Goal: Task Accomplishment & Management: Complete application form

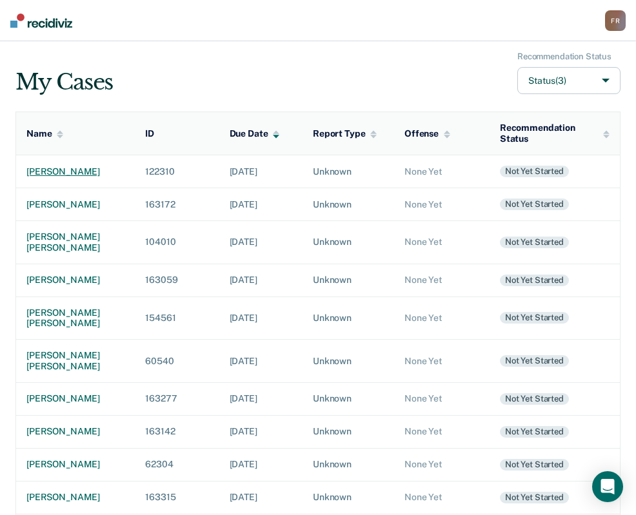
click at [70, 168] on div "[PERSON_NAME]" at bounding box center [75, 171] width 98 height 11
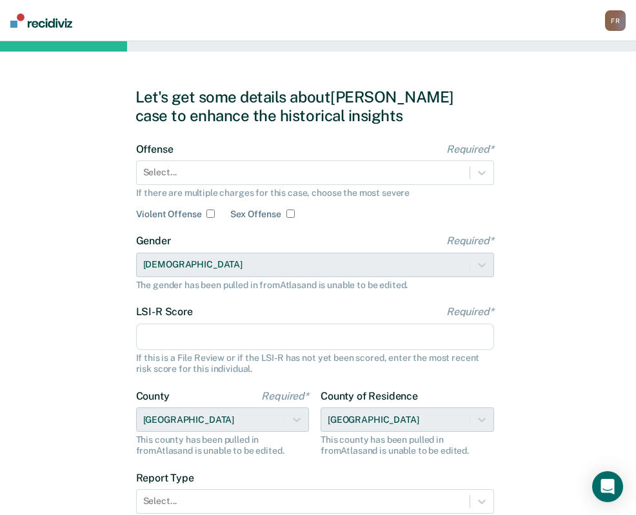
click at [215, 155] on div "Offense Required* Select... If there are multiple charges for this case, choose…" at bounding box center [315, 181] width 358 height 77
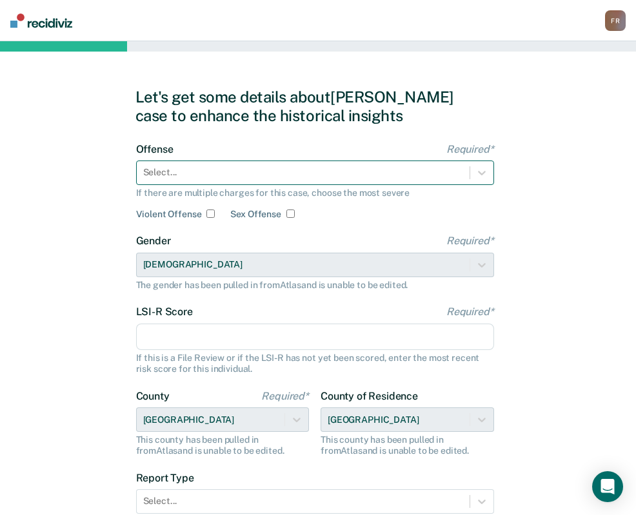
click at [210, 166] on div at bounding box center [303, 173] width 320 height 14
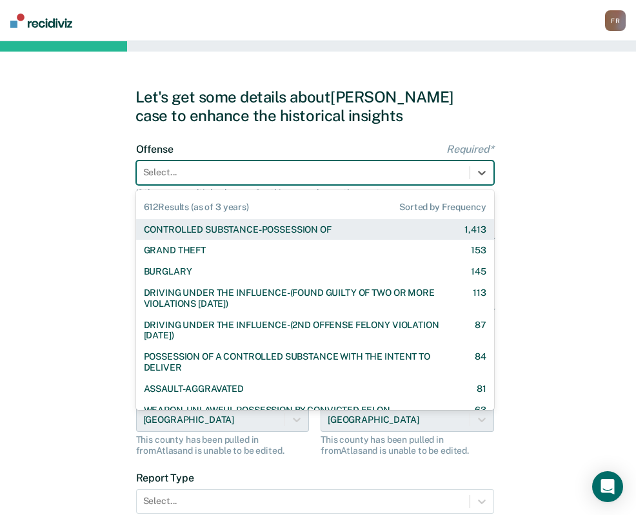
click at [211, 224] on div "CONTROLLED SUBSTANCE-POSSESSION OF" at bounding box center [238, 229] width 188 height 11
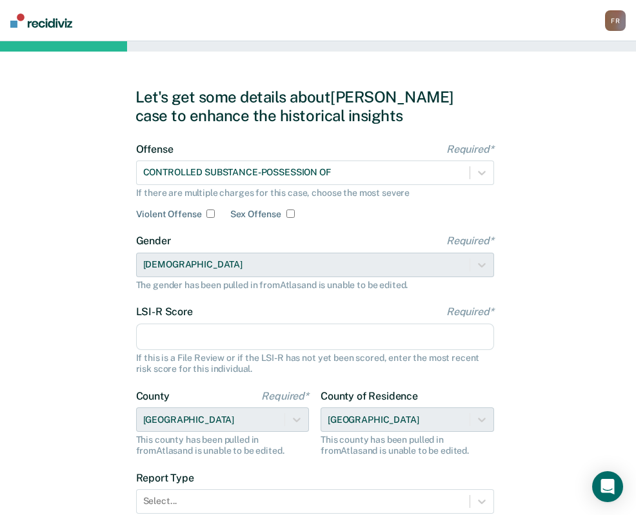
click at [221, 339] on input "LSI-R Score Required*" at bounding box center [315, 337] width 358 height 27
type input "4"
type input "3"
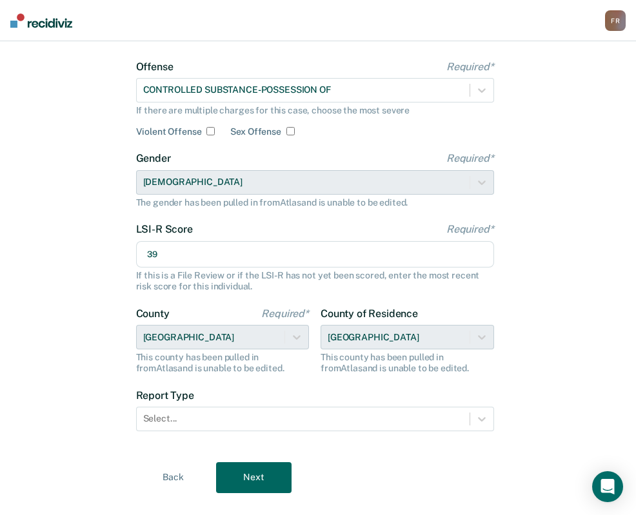
scroll to position [107, 0]
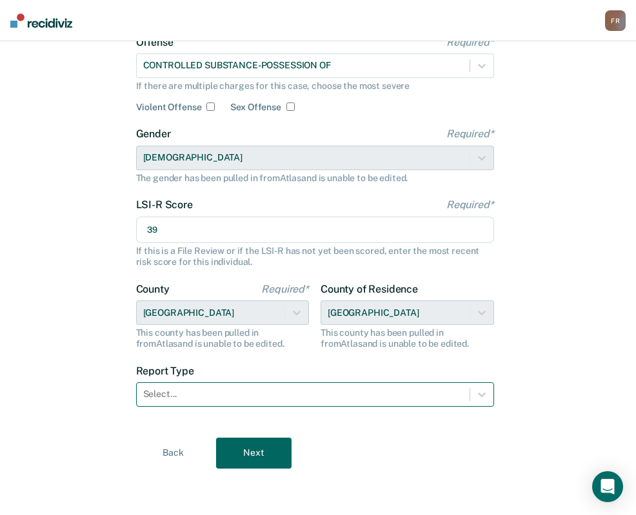
type input "39"
click at [208, 393] on div at bounding box center [303, 395] width 320 height 14
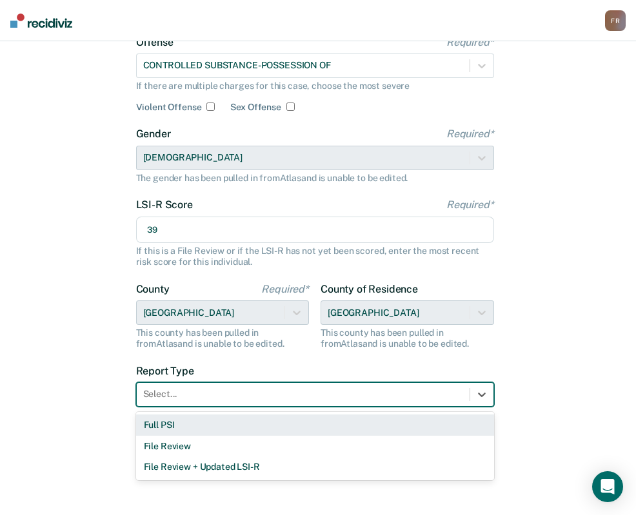
click at [198, 425] on div "Full PSI" at bounding box center [315, 425] width 358 height 21
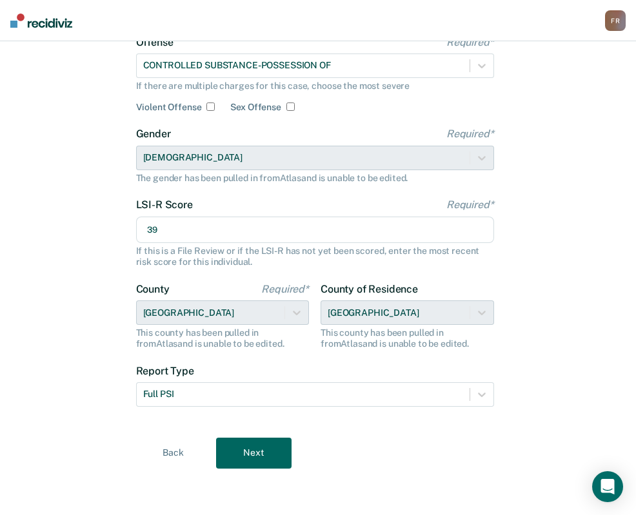
click at [237, 446] on button "Next" at bounding box center [253, 453] width 75 height 31
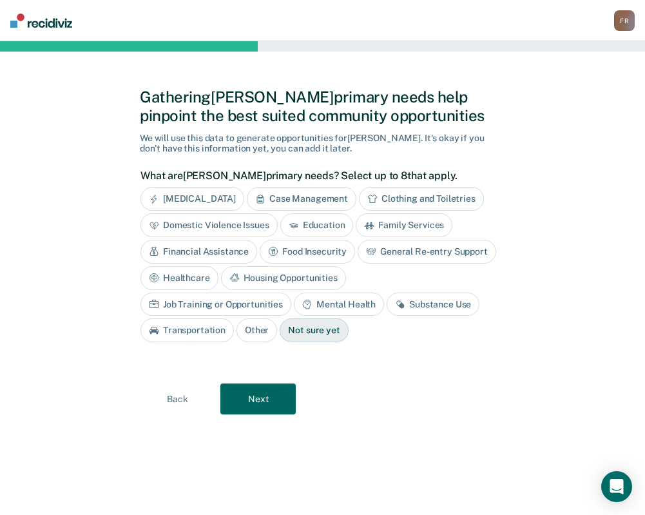
click at [280, 200] on div "Case Management" at bounding box center [302, 199] width 110 height 24
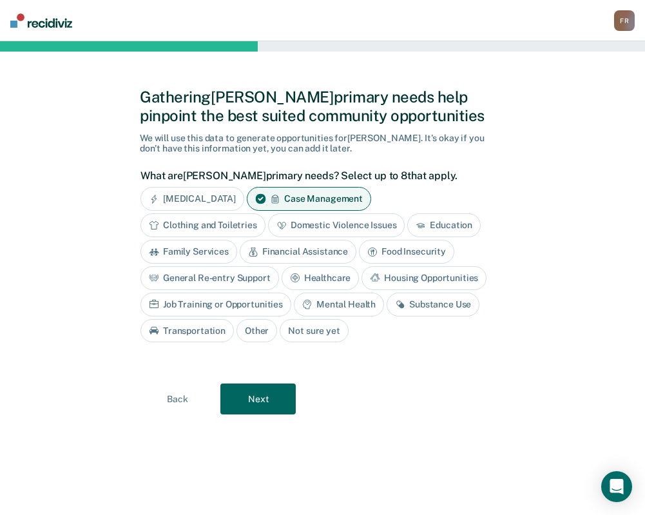
click at [217, 282] on div "General Re-entry Support" at bounding box center [210, 278] width 139 height 24
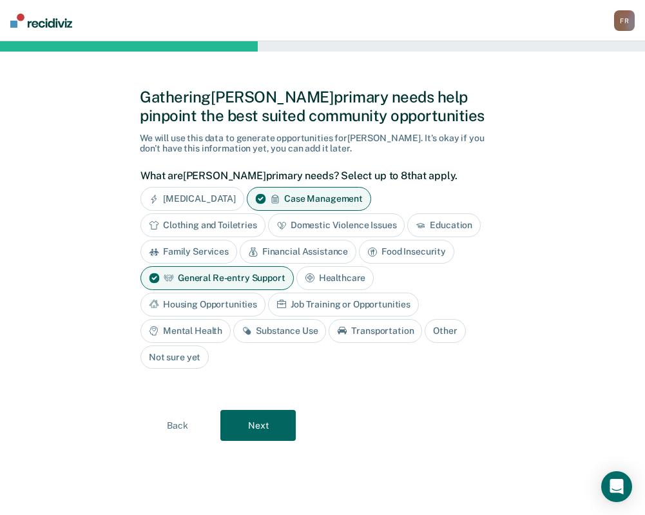
click at [327, 281] on div "Healthcare" at bounding box center [336, 278] width 78 height 24
click at [233, 306] on div "Housing Opportunities" at bounding box center [203, 305] width 125 height 24
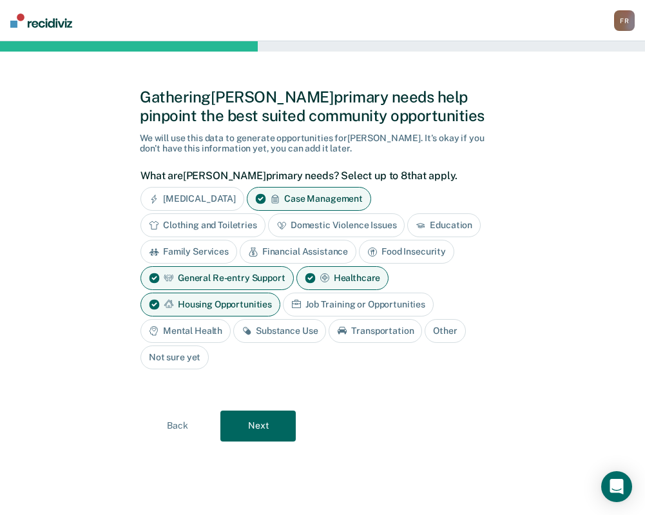
click at [325, 300] on div "Job Training or Opportunities" at bounding box center [358, 305] width 151 height 24
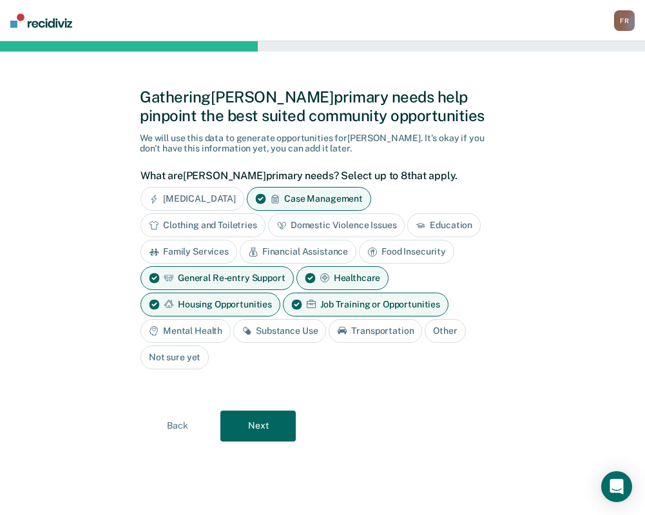
click at [211, 337] on div "Mental Health" at bounding box center [186, 331] width 90 height 24
click at [277, 330] on div "Substance Use" at bounding box center [294, 331] width 93 height 24
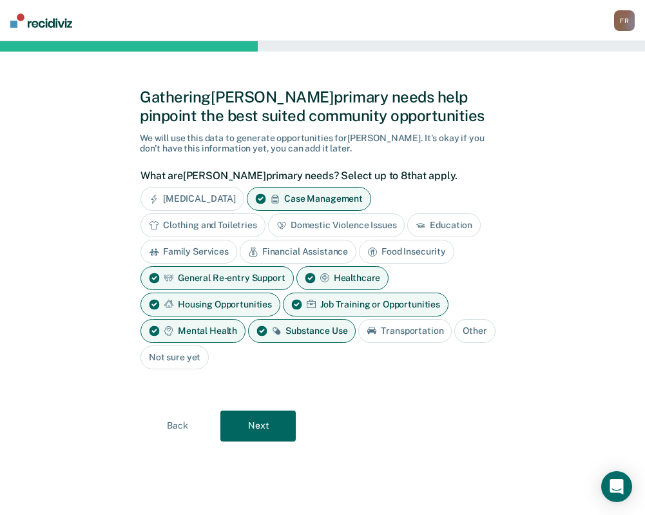
click at [376, 331] on icon at bounding box center [372, 331] width 9 height 8
click at [256, 424] on button "Next" at bounding box center [258, 426] width 75 height 31
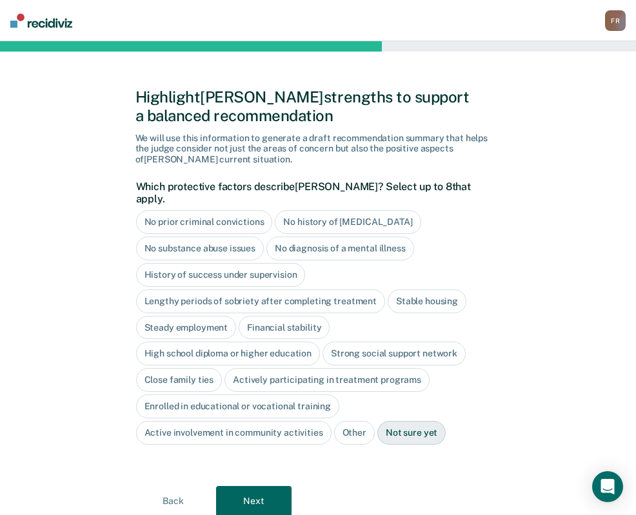
click at [205, 346] on div "High school diploma or higher education" at bounding box center [228, 354] width 184 height 24
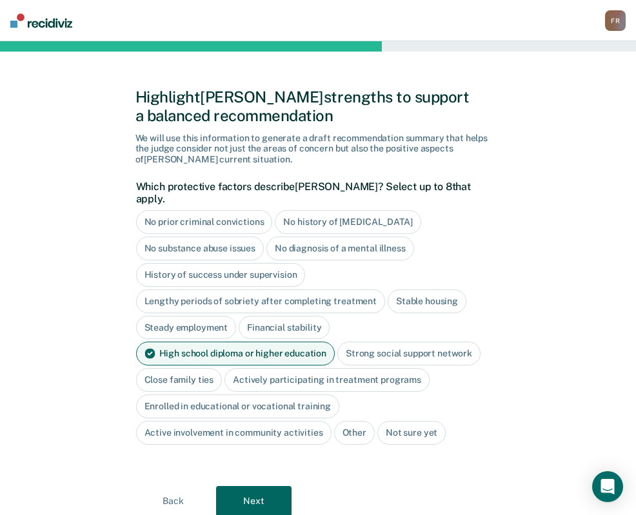
click at [202, 371] on div "Close family ties" at bounding box center [179, 380] width 86 height 24
click at [237, 486] on button "Next" at bounding box center [253, 501] width 75 height 31
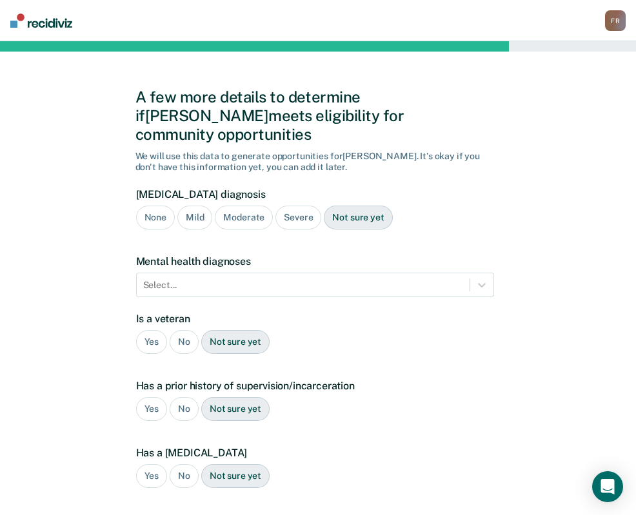
click at [290, 206] on div "Severe" at bounding box center [298, 218] width 46 height 24
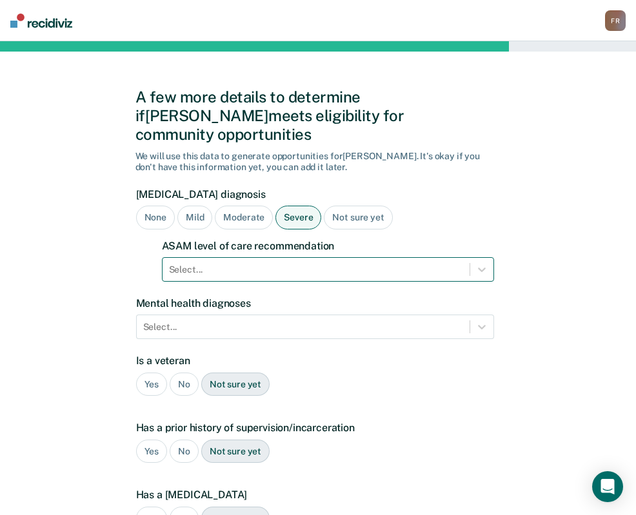
click at [234, 263] on div at bounding box center [316, 270] width 294 height 14
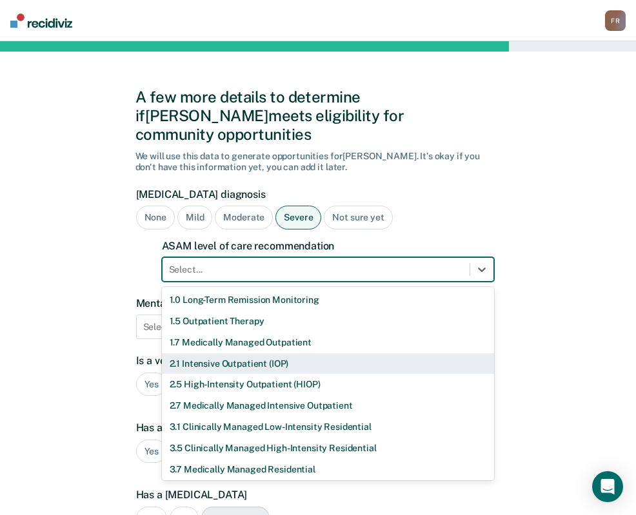
click at [215, 353] on div "2.1 Intensive Outpatient (IOP)" at bounding box center [328, 363] width 332 height 21
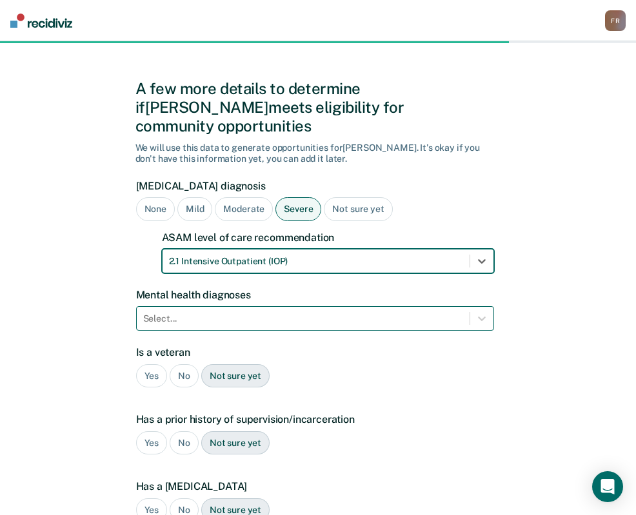
click at [217, 309] on div "Select..." at bounding box center [303, 318] width 333 height 19
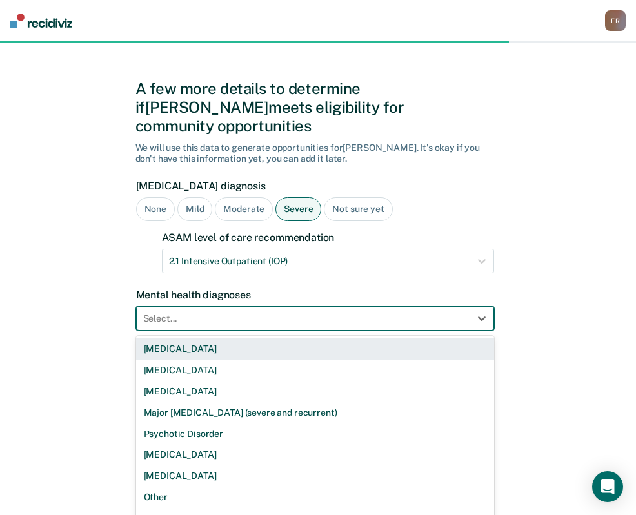
scroll to position [10, 0]
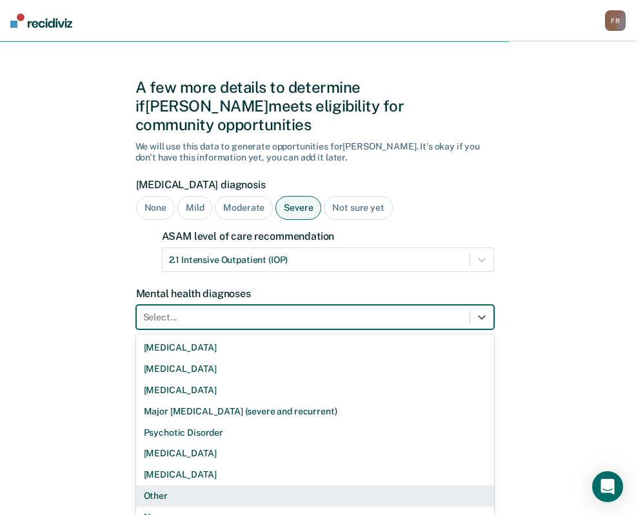
click at [193, 486] on div "Other" at bounding box center [315, 496] width 358 height 21
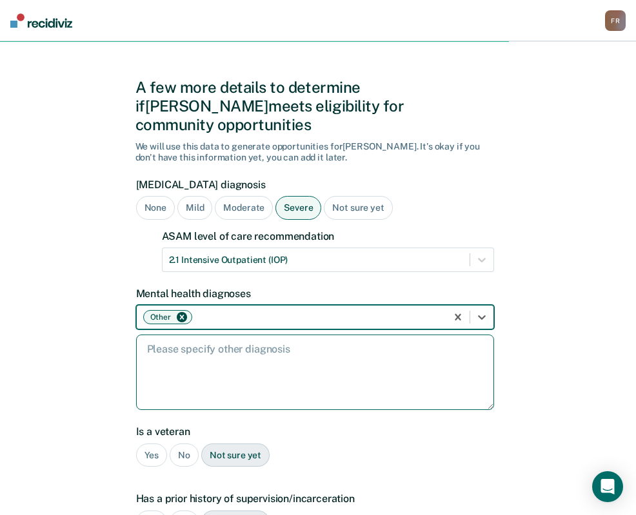
click at [220, 342] on textarea at bounding box center [315, 372] width 358 height 75
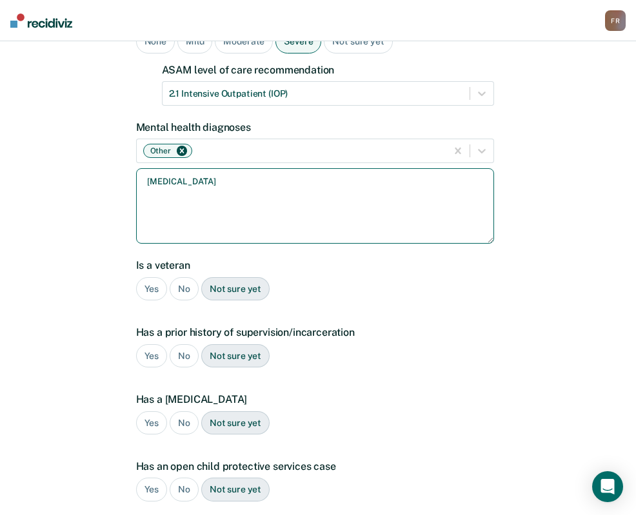
scroll to position [268, 0]
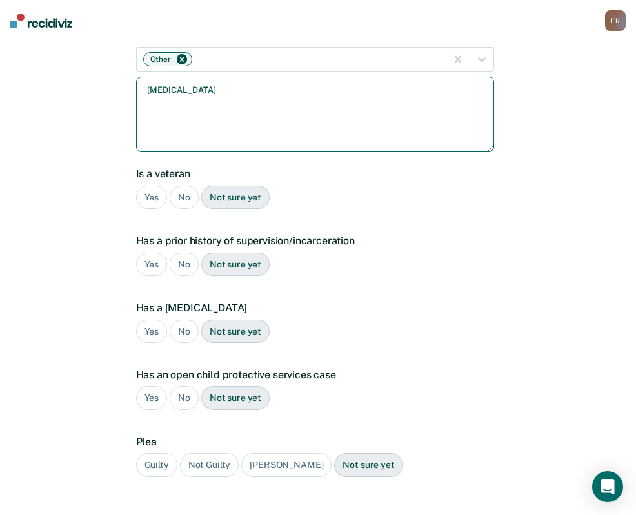
type textarea "[MEDICAL_DATA]"
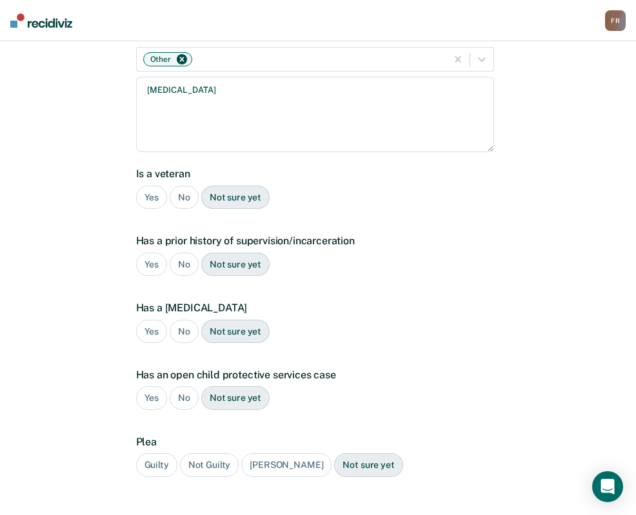
click at [186, 186] on div "No" at bounding box center [184, 198] width 29 height 24
click at [152, 253] on div "Yes" at bounding box center [152, 265] width 32 height 24
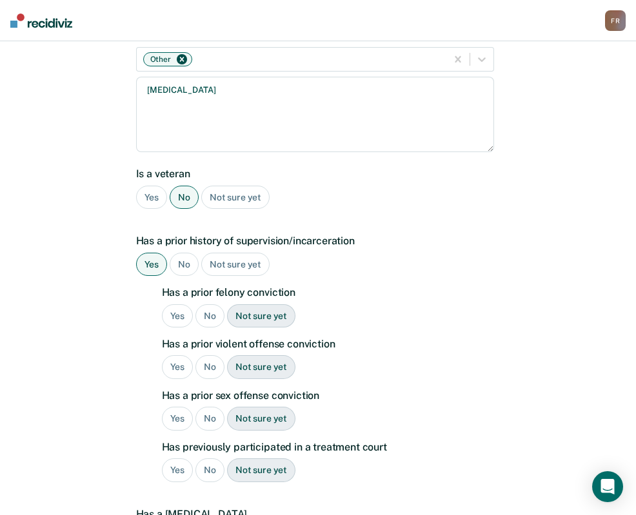
click at [175, 304] on div "Yes" at bounding box center [178, 316] width 32 height 24
click at [172, 355] on div "Yes" at bounding box center [178, 367] width 32 height 24
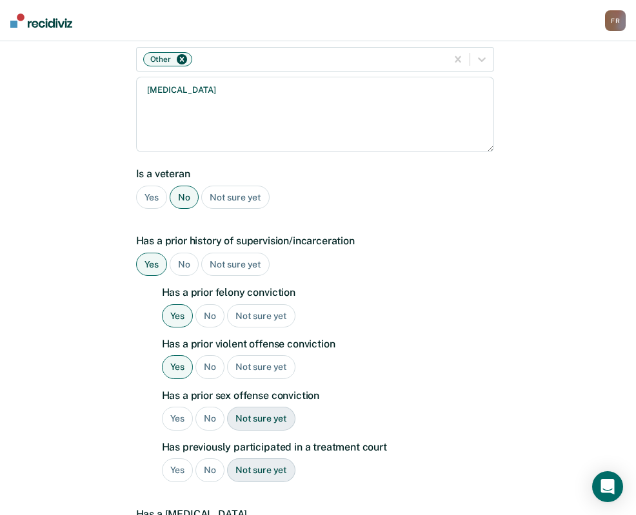
click at [179, 407] on div "Yes" at bounding box center [178, 419] width 32 height 24
click at [204, 458] on div "No" at bounding box center [209, 470] width 29 height 24
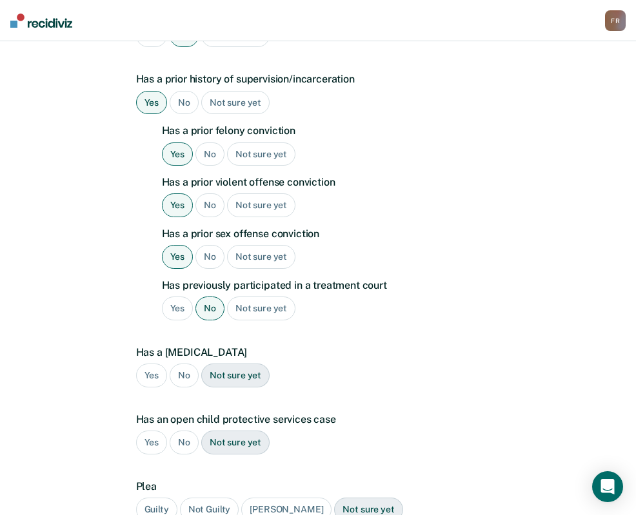
scroll to position [461, 0]
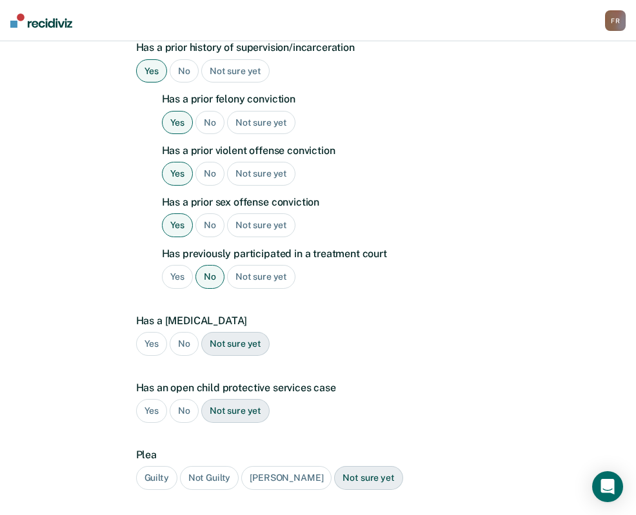
click at [186, 332] on div "No" at bounding box center [184, 344] width 29 height 24
click at [177, 399] on div "No" at bounding box center [184, 411] width 29 height 24
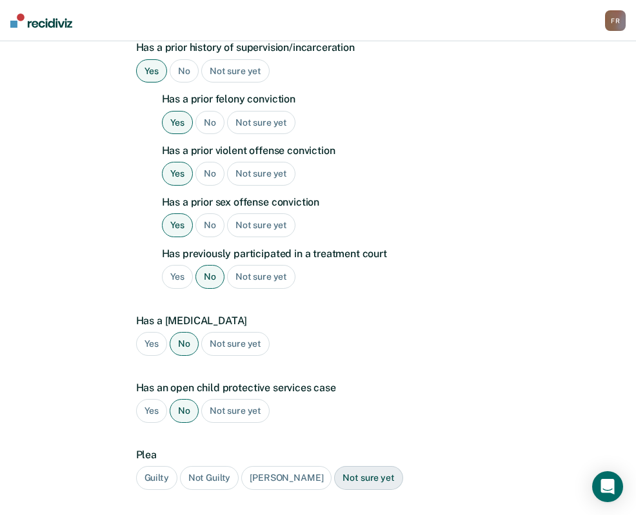
click at [159, 466] on div "Guilty" at bounding box center [156, 478] width 41 height 24
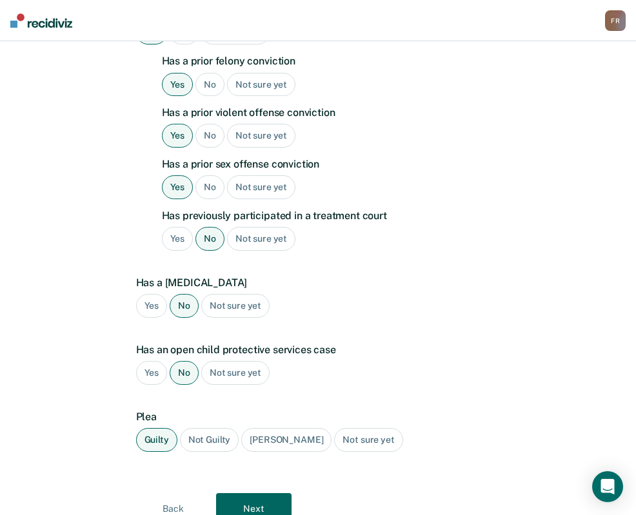
scroll to position [536, 0]
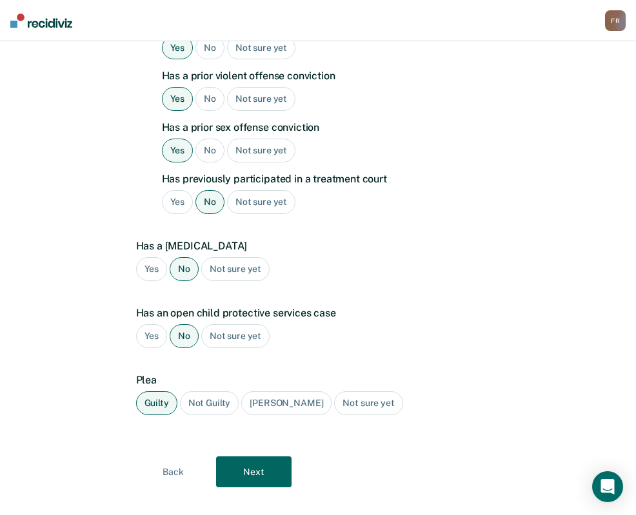
click at [258, 457] on button "Next" at bounding box center [253, 472] width 75 height 31
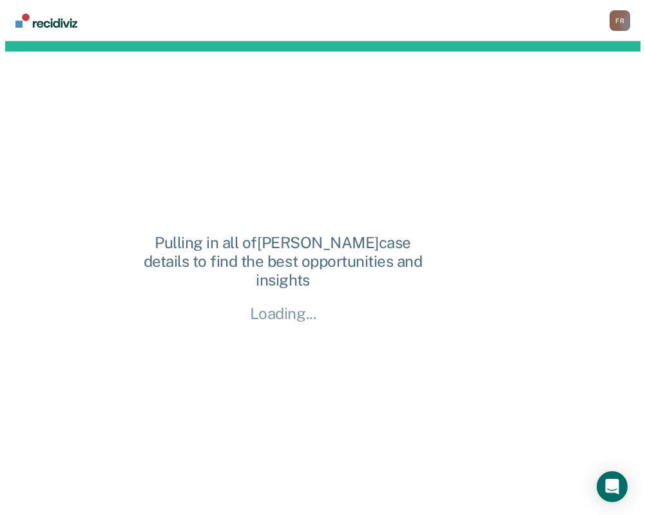
scroll to position [0, 0]
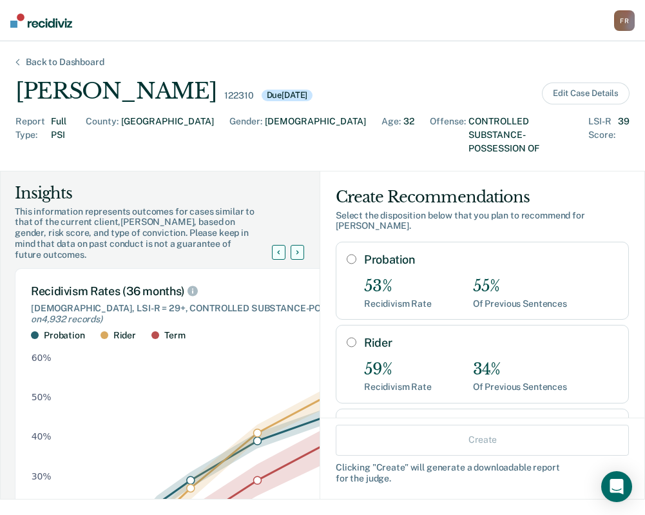
click at [347, 254] on input "Probation" at bounding box center [352, 259] width 10 height 10
radio input "true"
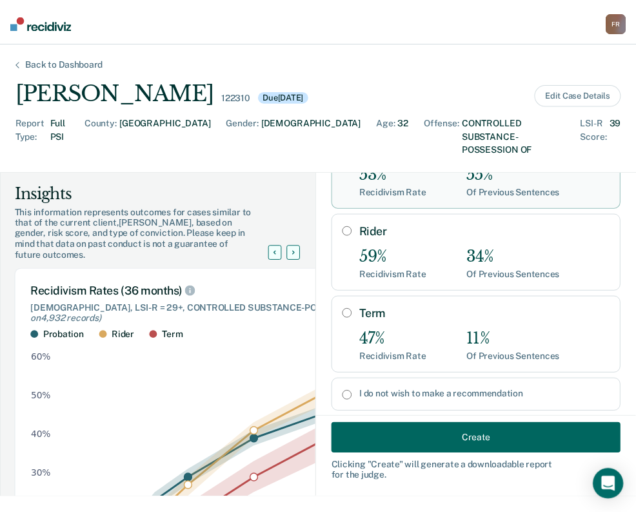
scroll to position [153, 0]
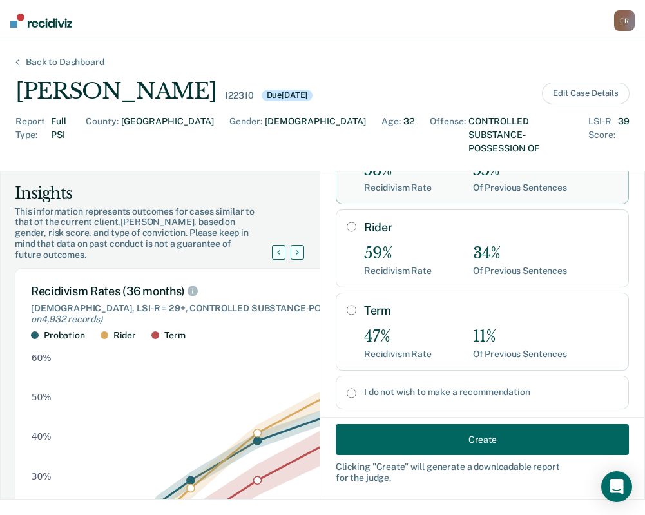
click at [469, 431] on button "Create" at bounding box center [482, 439] width 293 height 31
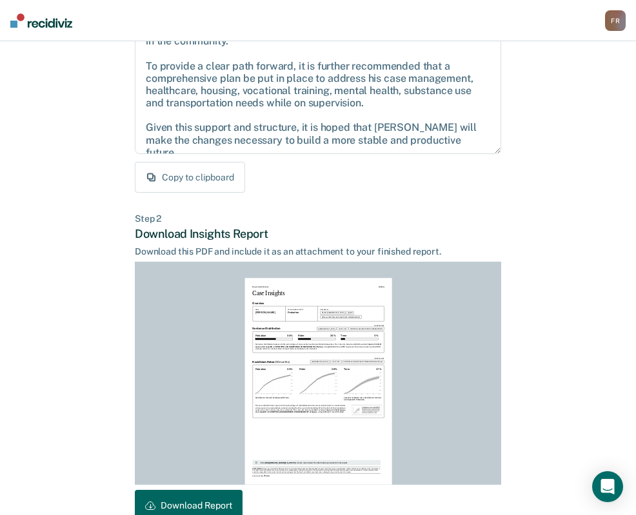
scroll to position [193, 0]
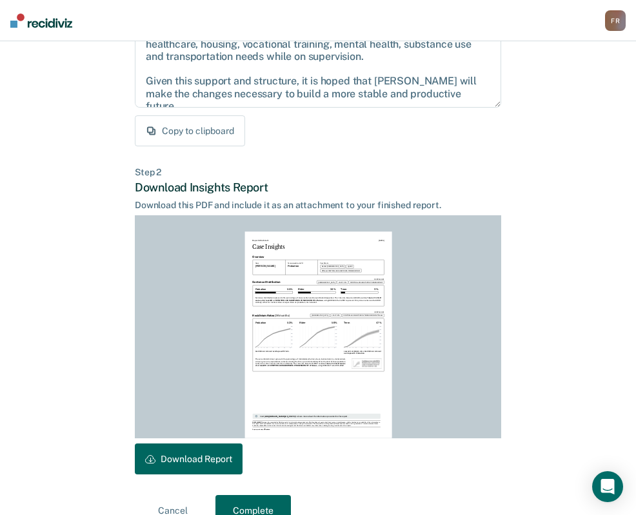
click at [213, 457] on button "Download Report" at bounding box center [189, 459] width 108 height 31
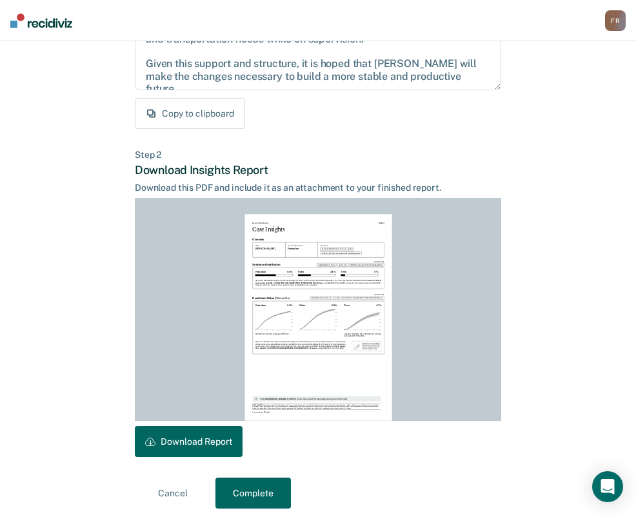
scroll to position [220, 0]
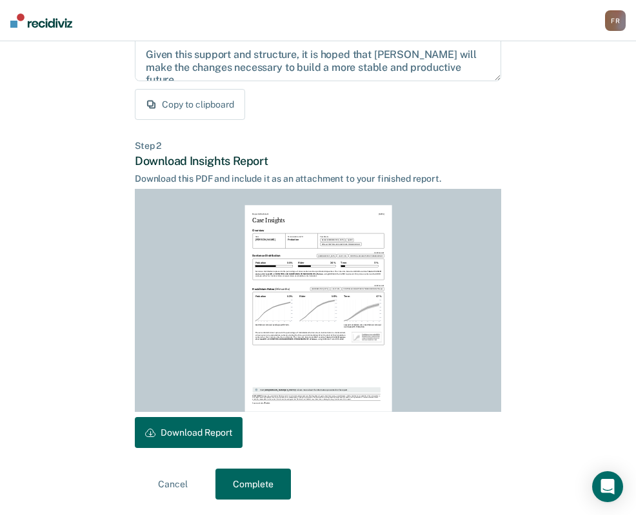
click at [252, 483] on button "Complete" at bounding box center [252, 484] width 75 height 31
